Goal: Task Accomplishment & Management: Use online tool/utility

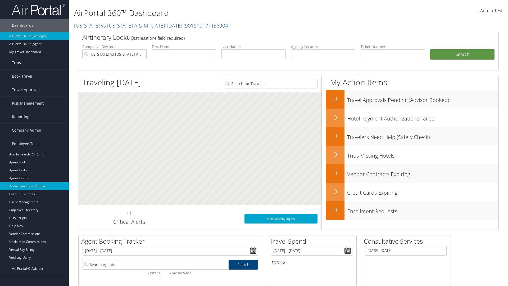
click at [34, 186] on link "AndavoVacations Admin" at bounding box center [34, 186] width 69 height 8
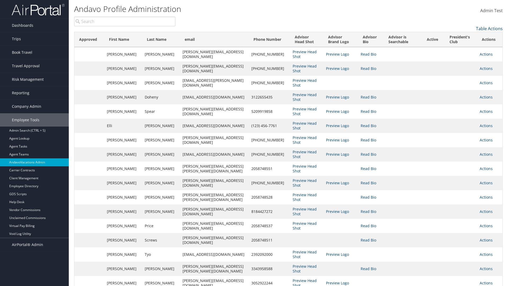
click at [125, 21] on input "search" at bounding box center [124, 22] width 101 height 10
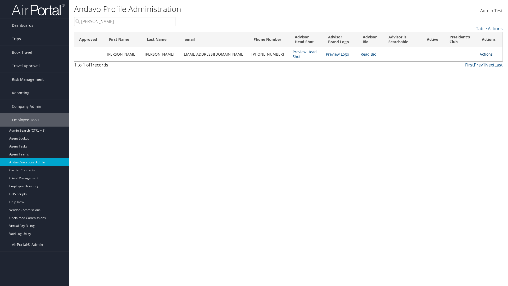
type input "[PERSON_NAME]"
click at [483, 54] on link "Actions" at bounding box center [485, 54] width 13 height 5
click at [459, 98] on link "Add to President's Club" at bounding box center [460, 97] width 58 height 9
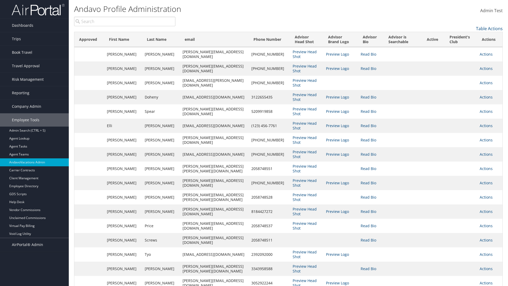
click at [125, 21] on input "search" at bounding box center [124, 22] width 101 height 10
type input "[PERSON_NAME]"
